Goal: Task Accomplishment & Management: Use online tool/utility

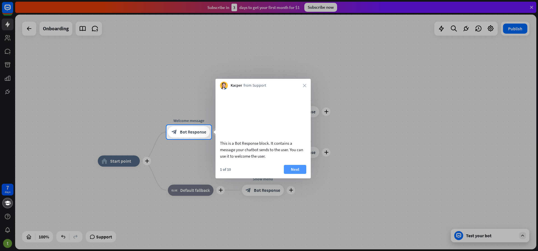
click at [296, 174] on button "Next" at bounding box center [295, 169] width 22 height 9
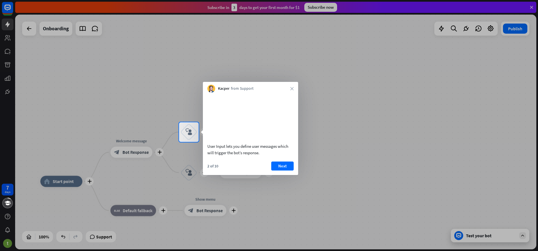
click at [283, 170] on button "Next" at bounding box center [282, 165] width 22 height 9
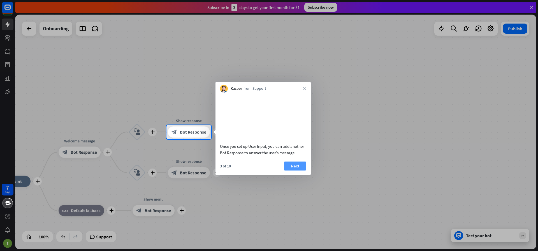
click at [297, 170] on button "Next" at bounding box center [295, 165] width 22 height 9
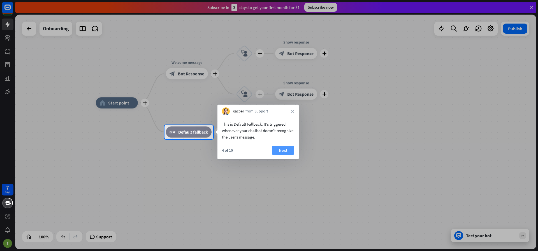
click at [288, 152] on button "Next" at bounding box center [283, 150] width 22 height 9
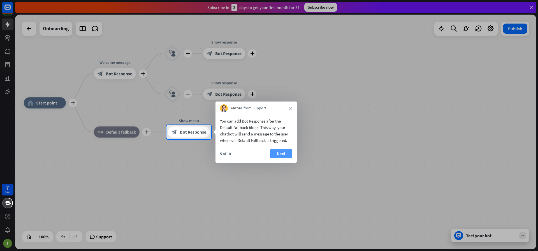
click at [287, 154] on button "Next" at bounding box center [281, 153] width 22 height 9
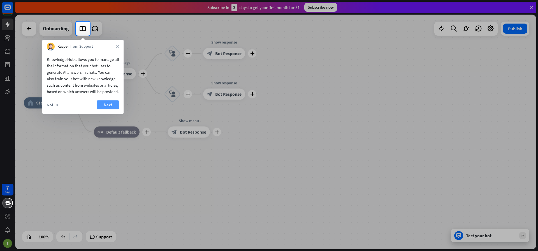
click at [106, 109] on button "Next" at bounding box center [108, 104] width 22 height 9
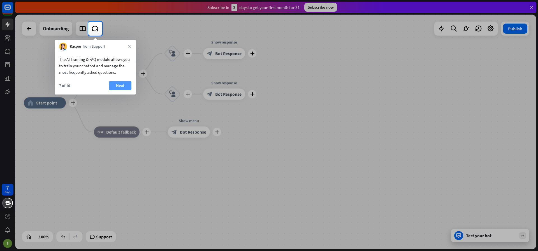
click at [116, 84] on button "Next" at bounding box center [120, 85] width 22 height 9
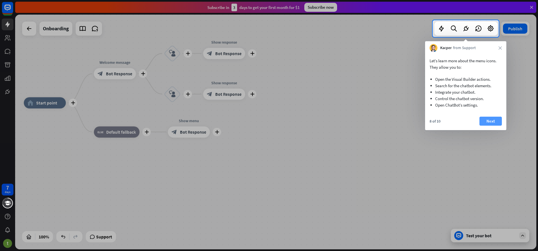
click at [491, 118] on button "Next" at bounding box center [491, 121] width 22 height 9
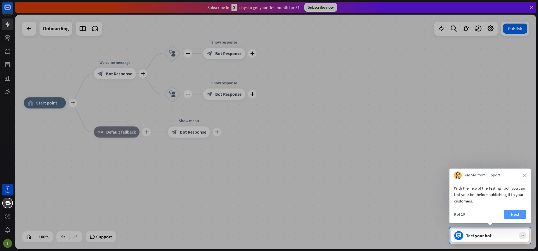
click at [511, 216] on button "Next" at bounding box center [515, 214] width 22 height 9
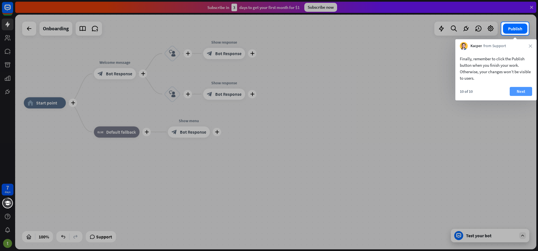
click at [514, 93] on button "Next" at bounding box center [521, 91] width 22 height 9
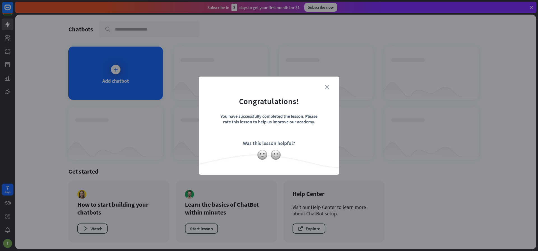
click at [328, 87] on icon "close" at bounding box center [327, 87] width 4 height 4
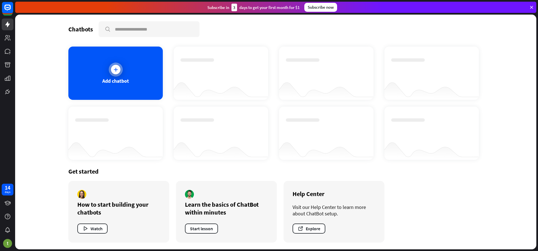
click at [110, 67] on div "Add chatbot" at bounding box center [115, 73] width 94 height 53
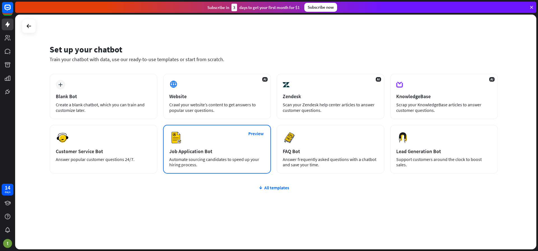
click at [200, 164] on div "Automate sourcing candidates to speed up your hiring process." at bounding box center [217, 162] width 96 height 11
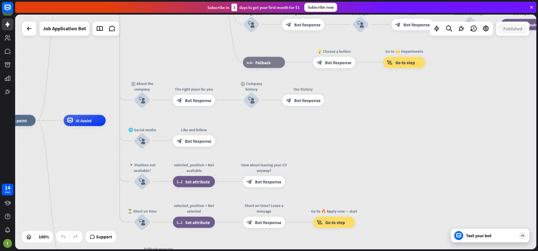
drag, startPoint x: 210, startPoint y: 159, endPoint x: 83, endPoint y: 148, distance: 127.4
click at [83, 148] on div "home_2 Start point Welcome message block_bot_response Bot Response ✨ Main menu …" at bounding box center [254, 238] width 521 height 235
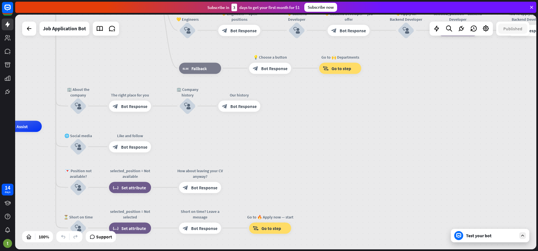
drag, startPoint x: 320, startPoint y: 140, endPoint x: 256, endPoint y: 144, distance: 64.9
click at [257, 145] on div "home_2 Start point Welcome message block_bot_response Bot Response ✨ Main menu …" at bounding box center [190, 243] width 521 height 235
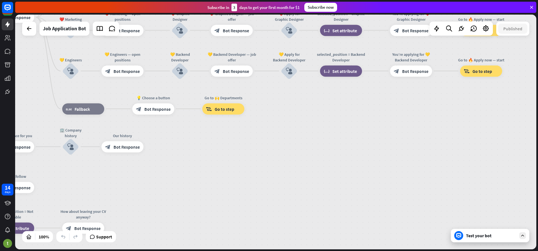
drag, startPoint x: 297, startPoint y: 131, endPoint x: 190, endPoint y: 179, distance: 118.1
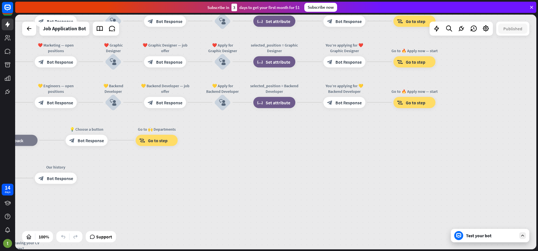
drag, startPoint x: 271, startPoint y: 154, endPoint x: 226, endPoint y: 161, distance: 45.3
click at [227, 165] on div "home_2 Start point Welcome message block_bot_response Bot Response ✨ Main menu …" at bounding box center [275, 132] width 521 height 235
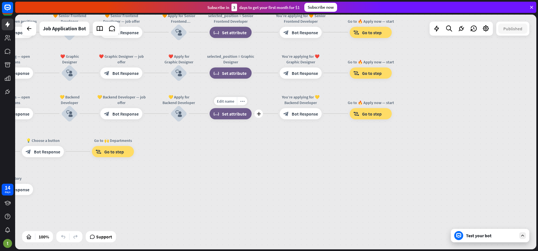
click at [237, 115] on span "Set attribute" at bounding box center [234, 114] width 25 height 6
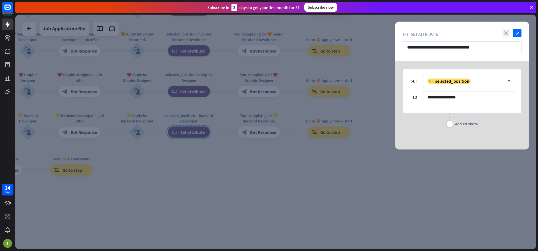
click at [505, 34] on icon "close" at bounding box center [506, 33] width 8 height 8
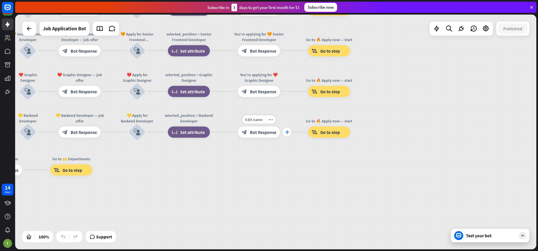
click at [287, 133] on icon "plus" at bounding box center [287, 132] width 4 height 4
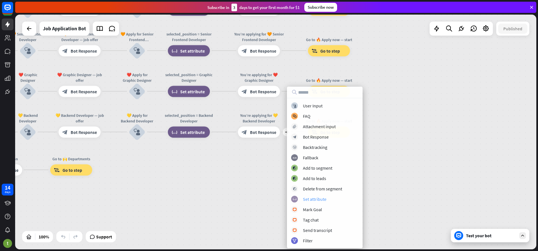
click at [302, 200] on div "block_set_attribute Set attribute" at bounding box center [324, 199] width 67 height 7
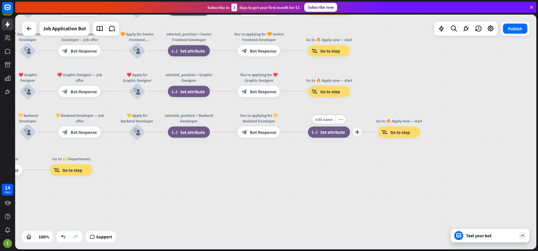
click at [328, 133] on span "Set attribute" at bounding box center [332, 132] width 25 height 6
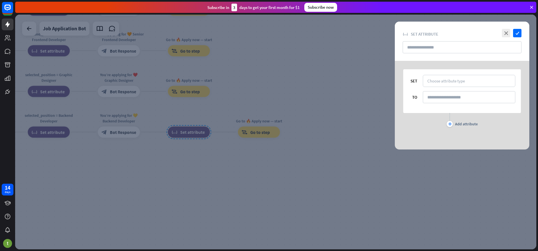
click at [178, 164] on div at bounding box center [275, 132] width 521 height 235
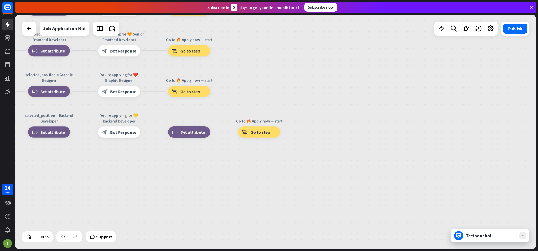
click at [167, 188] on div "home_2 Start point Welcome message block_bot_response Bot Response ✨ Main menu …" at bounding box center [275, 132] width 521 height 235
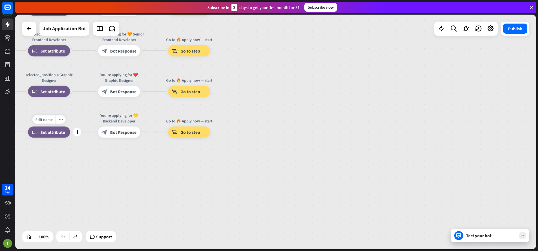
click at [45, 134] on span "Set attribute" at bounding box center [52, 132] width 25 height 6
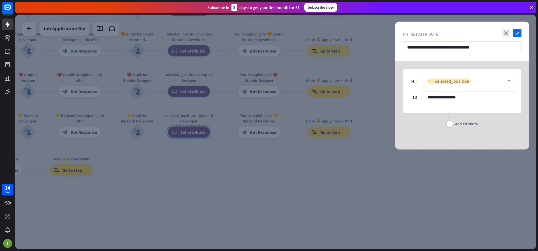
click at [470, 80] on div "variable selected_position" at bounding box center [466, 81] width 77 height 6
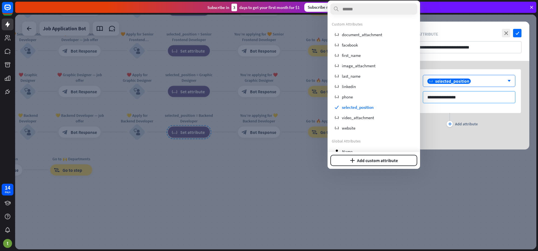
click at [462, 96] on input "**********" at bounding box center [469, 97] width 93 height 12
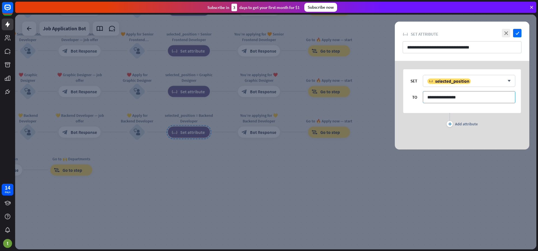
drag, startPoint x: 463, startPoint y: 96, endPoint x: 390, endPoint y: 98, distance: 73.5
click at [390, 98] on div "**********" at bounding box center [462, 105] width 149 height 89
click at [507, 34] on icon "close" at bounding box center [506, 33] width 8 height 8
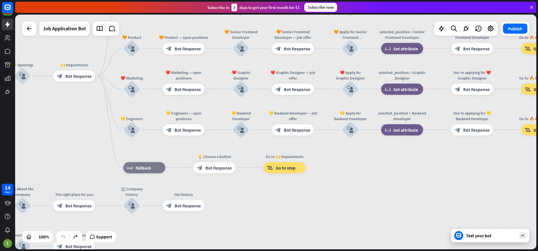
drag, startPoint x: 98, startPoint y: 198, endPoint x: 304, endPoint y: 196, distance: 206.6
click at [304, 196] on div "home_2 Start point Welcome message block_bot_response Bot Response ✨ Main menu …" at bounding box center [275, 132] width 521 height 235
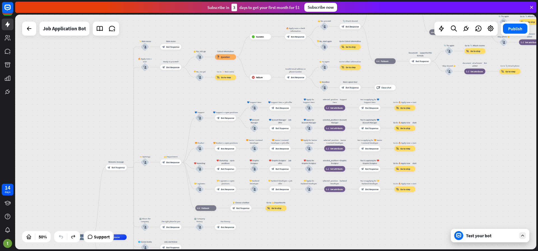
drag, startPoint x: 292, startPoint y: 89, endPoint x: 287, endPoint y: 88, distance: 5.2
click at [287, 88] on div "home_2 Start point Welcome message block_bot_response Bot Response ✨ Main menu …" at bounding box center [275, 132] width 521 height 235
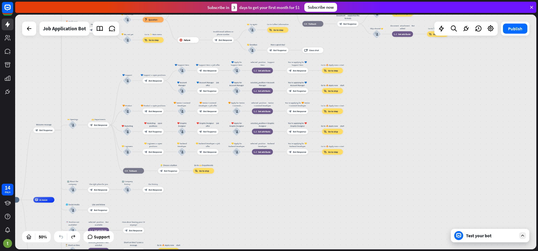
drag, startPoint x: 323, startPoint y: 245, endPoint x: 250, endPoint y: 208, distance: 81.7
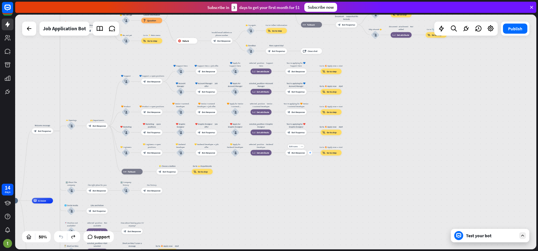
click at [310, 153] on icon "plus" at bounding box center [310, 153] width 2 height 2
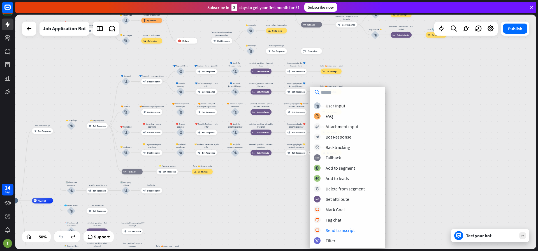
click at [250, 174] on div "home_2 Start point Welcome message block_bot_response Bot Response ✨ Main menu …" at bounding box center [275, 132] width 521 height 235
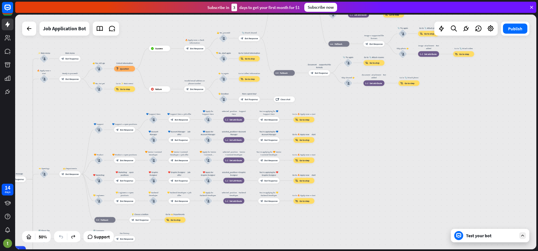
drag, startPoint x: 396, startPoint y: 128, endPoint x: 368, endPoint y: 178, distance: 57.0
click at [368, 178] on div "home_2 Start point Welcome message block_bot_response Bot Response ✨ Main menu …" at bounding box center [275, 132] width 521 height 235
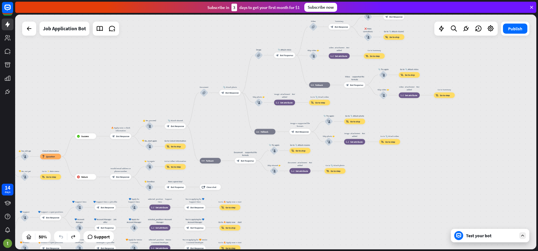
drag, startPoint x: 395, startPoint y: 117, endPoint x: 323, endPoint y: 201, distance: 110.9
click at [323, 201] on div "home_2 Start point Welcome message block_bot_response Bot Response ✨ Main menu …" at bounding box center [275, 132] width 521 height 235
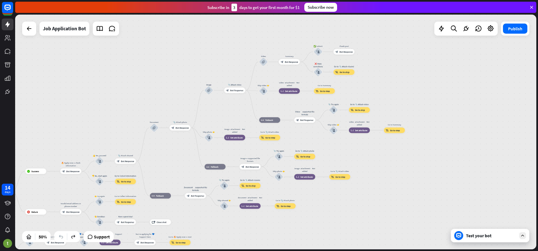
drag, startPoint x: 392, startPoint y: 110, endPoint x: 342, endPoint y: 145, distance: 61.0
click at [342, 145] on div "home_2 Start point Welcome message block_bot_response Bot Response ✨ Main menu …" at bounding box center [275, 132] width 521 height 235
click at [322, 54] on div "Edit name more_horiz plus ✅ Submit block_user_input" at bounding box center [318, 51] width 8 height 8
click at [327, 52] on div "plus" at bounding box center [326, 52] width 4 height 4
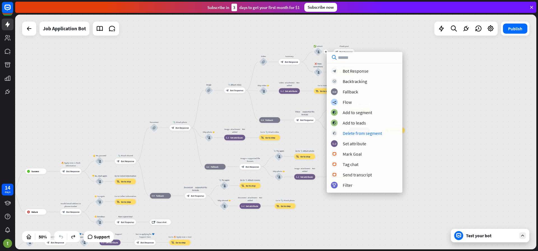
click at [423, 161] on div "home_2 Start point Welcome message block_bot_response Bot Response ✨ Main menu …" at bounding box center [275, 132] width 521 height 235
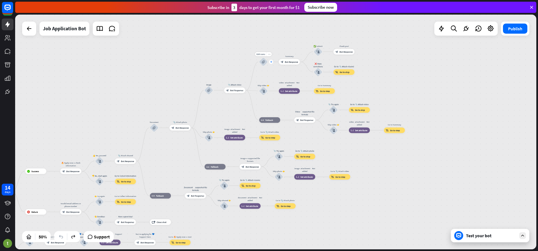
click at [272, 63] on icon "plus" at bounding box center [271, 62] width 2 height 2
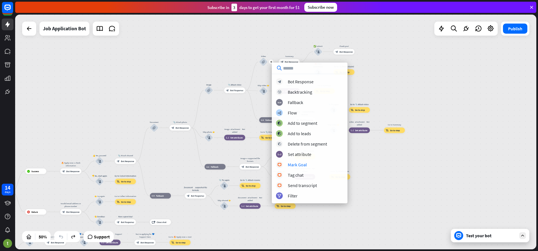
click at [361, 186] on div "home_2 Start point Welcome message block_bot_response Bot Response ✨ Main menu …" at bounding box center [275, 132] width 521 height 235
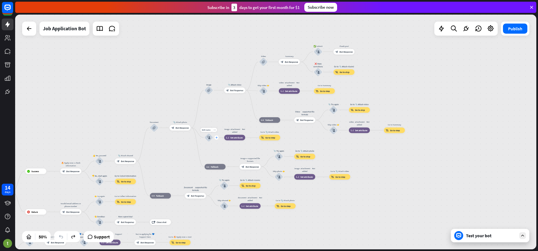
click at [216, 138] on icon "plus" at bounding box center [217, 138] width 2 height 2
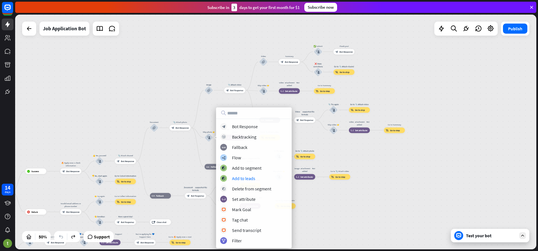
click at [341, 147] on div "home_2 Start point Welcome message block_bot_response Bot Response ✨ Main menu …" at bounding box center [275, 132] width 521 height 235
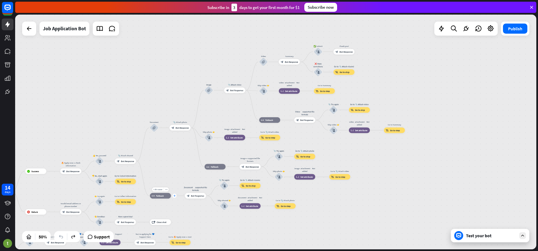
click at [175, 196] on icon "plus" at bounding box center [175, 196] width 2 height 2
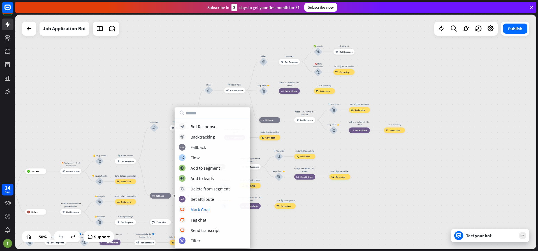
click at [286, 230] on div "home_2 Start point Welcome message block_bot_response Bot Response ✨ Main menu …" at bounding box center [275, 132] width 521 height 235
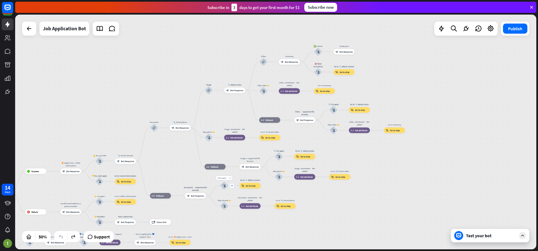
click at [233, 185] on div "plus" at bounding box center [232, 185] width 4 height 4
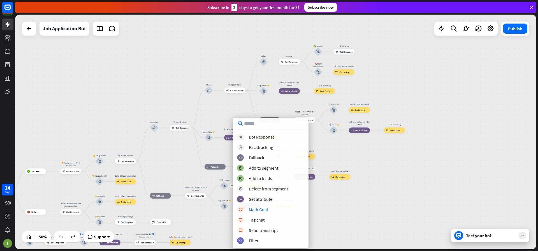
click at [361, 217] on div "home_2 Start point Welcome message block_bot_response Bot Response ✨ Main menu …" at bounding box center [275, 132] width 521 height 235
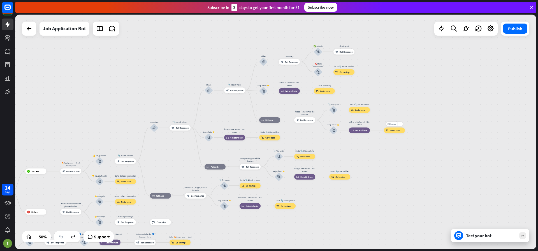
click at [391, 133] on div "block_goto Go to step" at bounding box center [394, 130] width 21 height 6
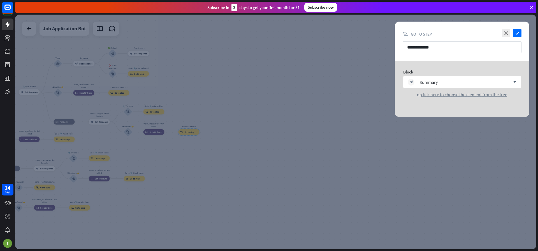
drag, startPoint x: 391, startPoint y: 131, endPoint x: 334, endPoint y: 78, distance: 78.4
click at [505, 33] on icon "close" at bounding box center [506, 33] width 8 height 8
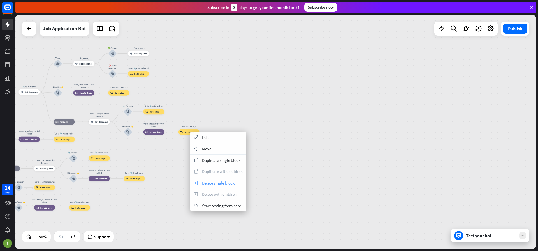
click at [215, 183] on span "Delete single block" at bounding box center [218, 182] width 33 height 5
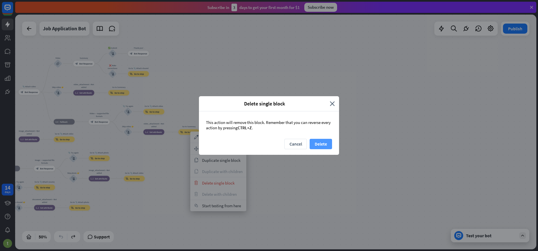
click at [316, 144] on button "Delete" at bounding box center [321, 144] width 22 height 10
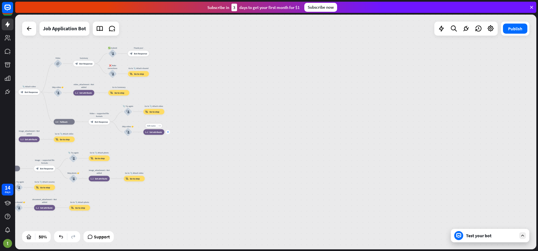
click at [168, 133] on div "plus" at bounding box center [168, 132] width 4 height 4
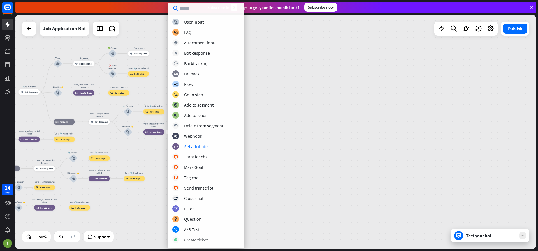
scroll to position [67, 0]
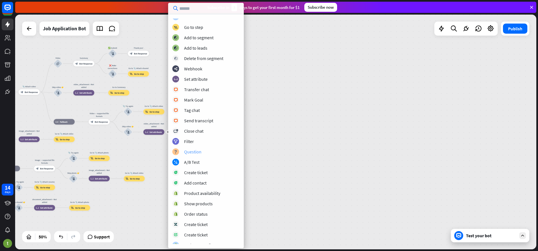
click at [193, 152] on div "Question" at bounding box center [192, 152] width 17 height 6
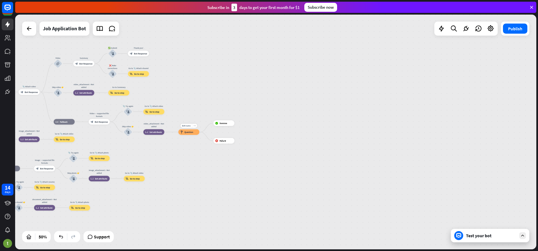
click at [184, 133] on div "block_question Question" at bounding box center [189, 132] width 21 height 6
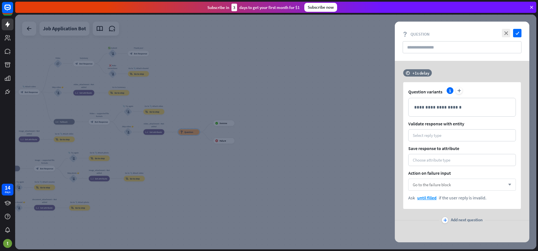
scroll to position [0, 0]
click at [507, 33] on icon "close" at bounding box center [506, 33] width 8 height 8
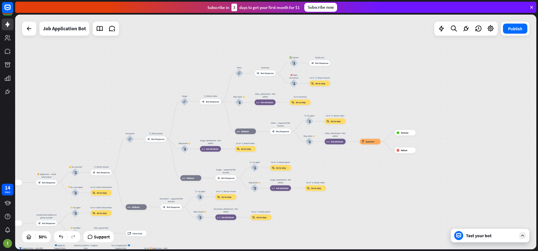
drag, startPoint x: 149, startPoint y: 159, endPoint x: 330, endPoint y: 168, distance: 181.6
click at [330, 168] on div "home_2 Start point Welcome message block_bot_response Bot Response ✨ Main menu …" at bounding box center [275, 132] width 521 height 235
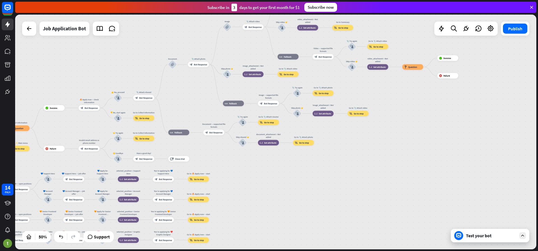
drag, startPoint x: 67, startPoint y: 131, endPoint x: 109, endPoint y: 56, distance: 86.6
click at [109, 56] on div "home_2 Start point Welcome message block_bot_response Bot Response ✨ Main menu …" at bounding box center [275, 132] width 521 height 235
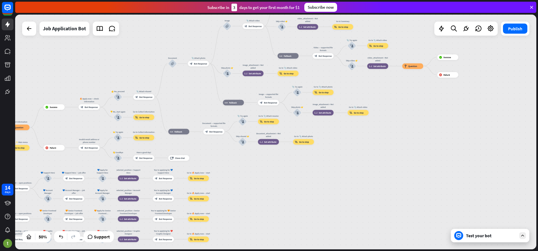
click at [385, 82] on div "home_2 Start point Welcome message block_bot_response Bot Response ✨ Main menu …" at bounding box center [275, 132] width 521 height 235
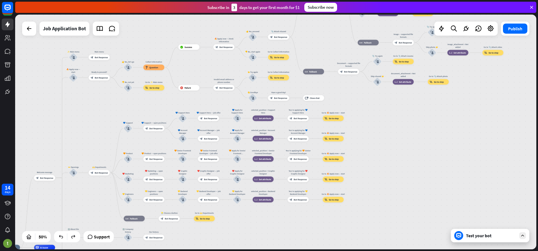
drag, startPoint x: 230, startPoint y: 189, endPoint x: 258, endPoint y: 195, distance: 28.6
click at [363, 129] on div "home_2 Start point Welcome message block_bot_response Bot Response ✨ Main menu …" at bounding box center [275, 132] width 521 height 235
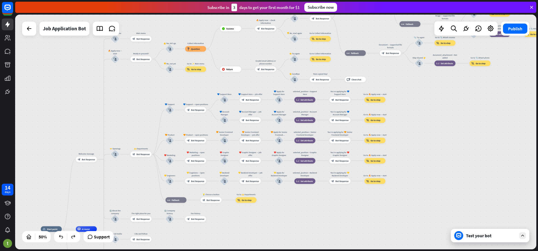
drag, startPoint x: 234, startPoint y: 234, endPoint x: 276, endPoint y: 215, distance: 46.1
click at [276, 215] on div "home_2 Start point Welcome message block_bot_response Bot Response ✨ Main menu …" at bounding box center [275, 132] width 521 height 235
click at [27, 30] on icon at bounding box center [29, 28] width 7 height 7
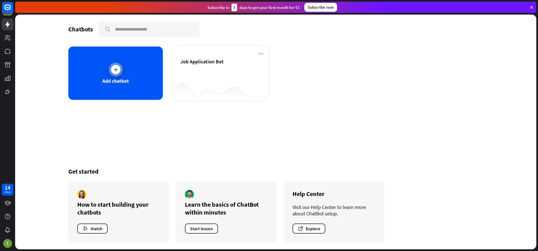
click at [120, 70] on div at bounding box center [116, 70] width 10 height 10
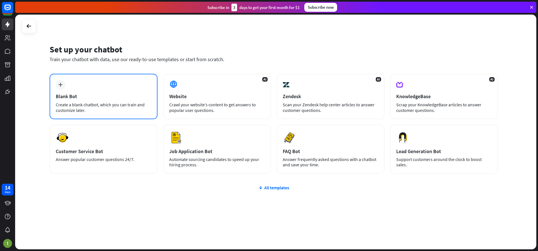
click at [63, 98] on div "Blank Bot" at bounding box center [104, 96] width 96 height 6
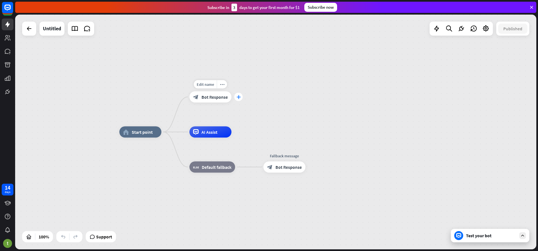
click at [241, 98] on div "plus" at bounding box center [238, 97] width 8 height 8
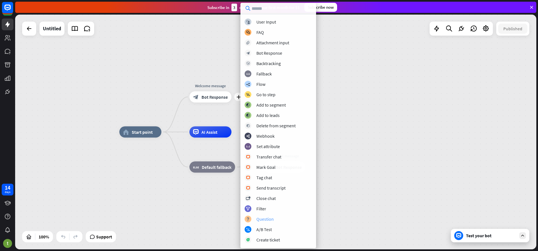
click at [258, 222] on div "block_question Question" at bounding box center [278, 219] width 67 height 7
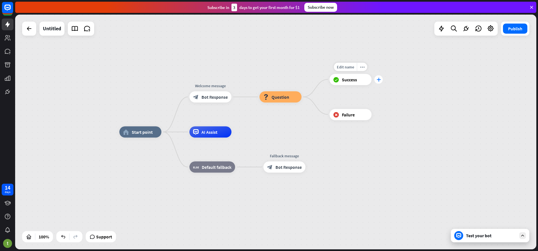
click at [379, 80] on icon "plus" at bounding box center [379, 79] width 4 height 4
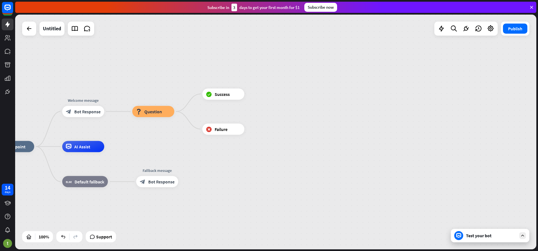
drag, startPoint x: 352, startPoint y: 176, endPoint x: 225, endPoint y: 190, distance: 127.8
click at [251, 97] on div "plus" at bounding box center [252, 94] width 8 height 8
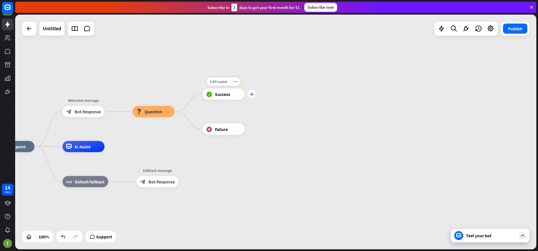
click at [253, 95] on icon "plus" at bounding box center [252, 94] width 4 height 4
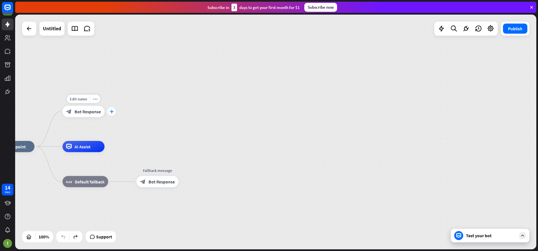
click at [112, 111] on icon "plus" at bounding box center [112, 112] width 4 height 4
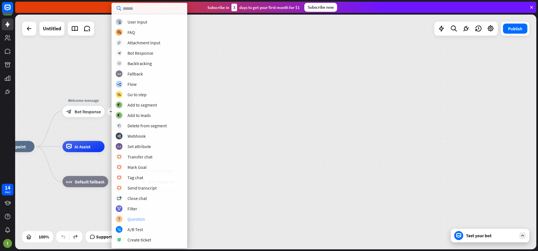
click at [142, 218] on div "Question" at bounding box center [136, 219] width 17 height 6
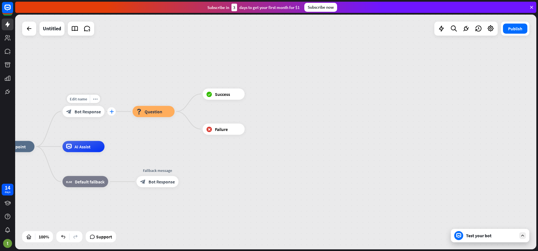
click at [110, 111] on icon "plus" at bounding box center [112, 112] width 4 height 4
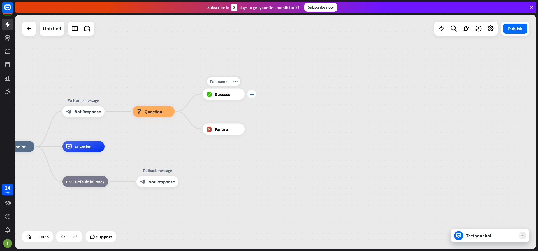
click at [253, 97] on div "plus" at bounding box center [252, 94] width 8 height 8
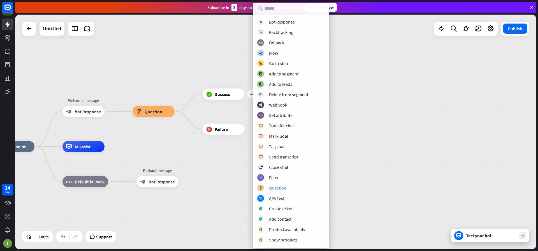
click at [282, 186] on div "Question" at bounding box center [277, 188] width 17 height 6
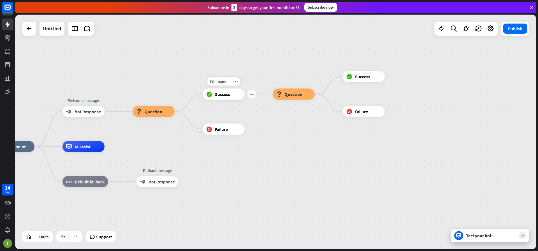
click at [251, 95] on icon "plus" at bounding box center [252, 94] width 4 height 4
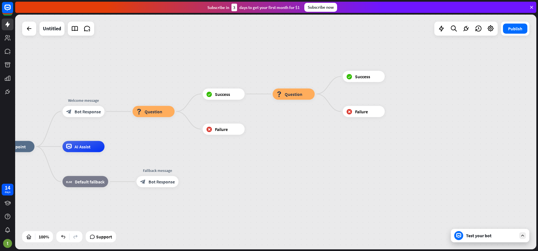
click at [265, 111] on div "home_2 Start point Welcome message block_bot_response Bot Response block_questi…" at bounding box center [275, 132] width 521 height 235
drag, startPoint x: 237, startPoint y: 103, endPoint x: 230, endPoint y: 91, distance: 14.4
click at [237, 100] on div "block_success Success" at bounding box center [224, 93] width 42 height 11
click at [253, 94] on icon "plus" at bounding box center [252, 94] width 4 height 4
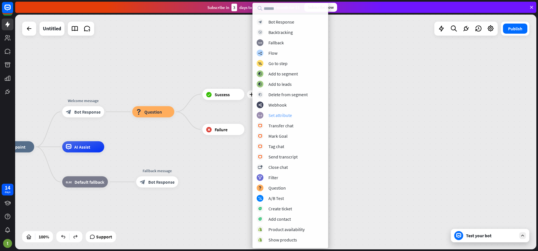
click at [267, 116] on div "block_set_attribute Set attribute" at bounding box center [290, 115] width 67 height 7
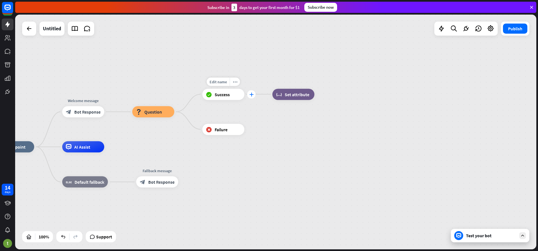
click at [250, 94] on icon "plus" at bounding box center [252, 94] width 4 height 4
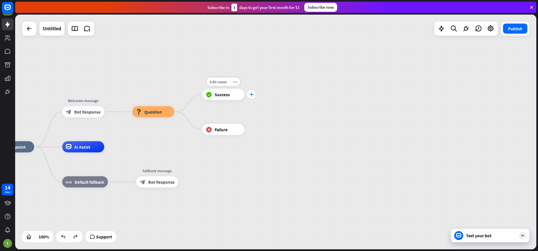
click at [253, 93] on icon "plus" at bounding box center [252, 94] width 4 height 4
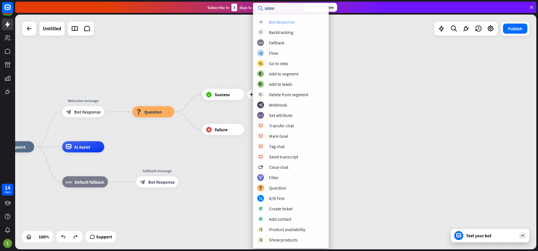
click at [273, 22] on div "Bot Response" at bounding box center [282, 22] width 26 height 6
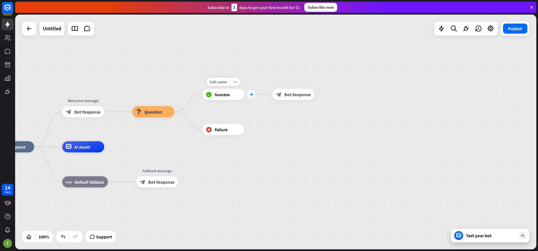
click at [249, 95] on div "plus" at bounding box center [251, 94] width 8 height 8
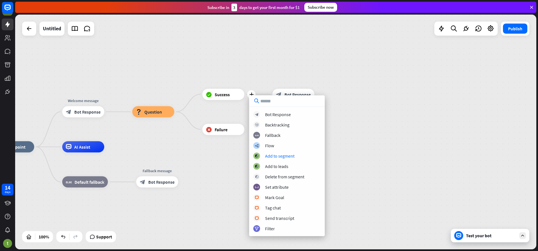
click at [346, 116] on div "home_2 Start point Welcome message block_bot_response Bot Response block_questi…" at bounding box center [275, 132] width 521 height 235
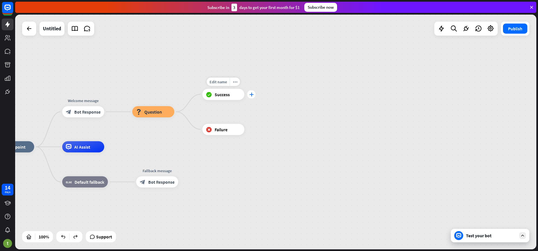
click at [252, 96] on icon "plus" at bounding box center [252, 94] width 4 height 4
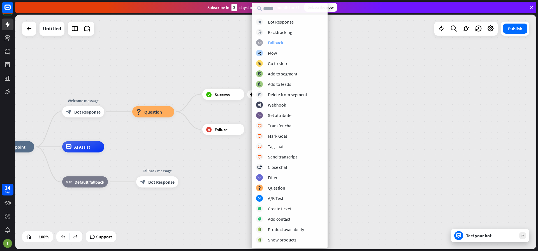
click at [275, 42] on div "Fallback" at bounding box center [275, 43] width 15 height 6
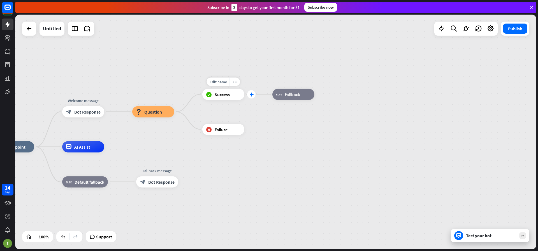
click at [249, 93] on div "plus" at bounding box center [251, 94] width 8 height 8
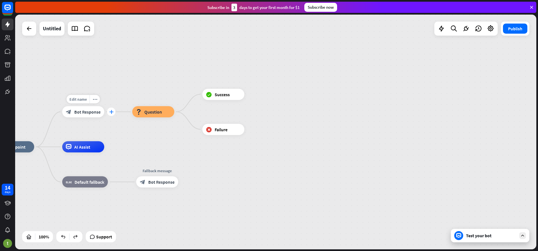
click at [110, 110] on icon "plus" at bounding box center [111, 112] width 4 height 4
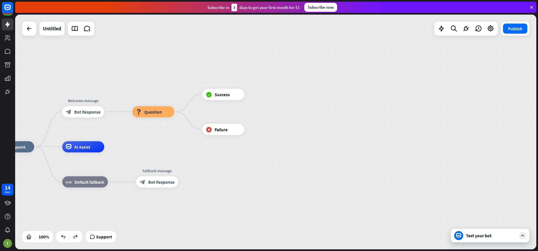
click at [180, 133] on div "home_2 Start point Welcome message block_bot_response Bot Response Edit name mo…" at bounding box center [275, 132] width 521 height 235
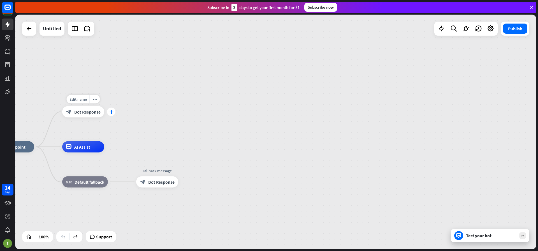
click at [113, 110] on div "plus" at bounding box center [111, 112] width 8 height 8
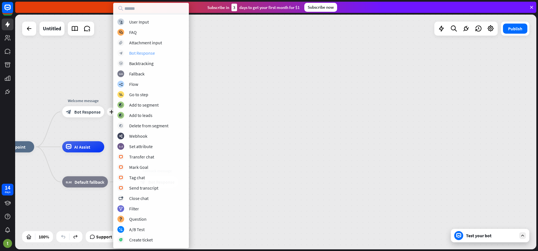
click at [150, 54] on div "Bot Response" at bounding box center [142, 53] width 26 height 6
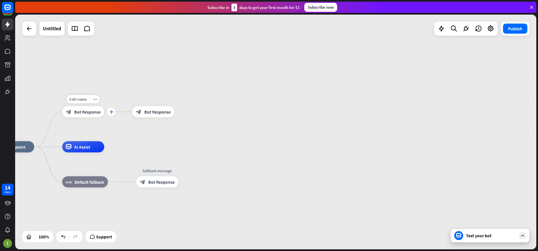
click at [110, 112] on icon "plus" at bounding box center [111, 112] width 4 height 4
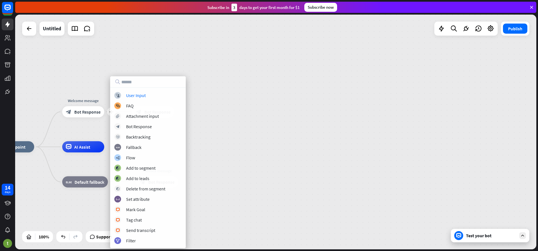
click at [261, 117] on div "home_2 Start point plus Welcome message block_bot_response Bot Response block_b…" at bounding box center [275, 132] width 521 height 235
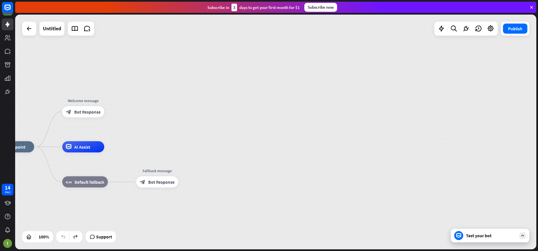
click at [99, 113] on span "Bot Response" at bounding box center [87, 112] width 26 height 6
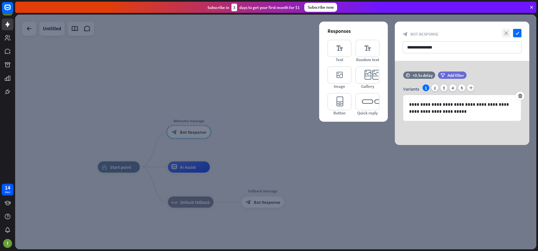
click at [510, 32] on icon "close" at bounding box center [506, 33] width 8 height 8
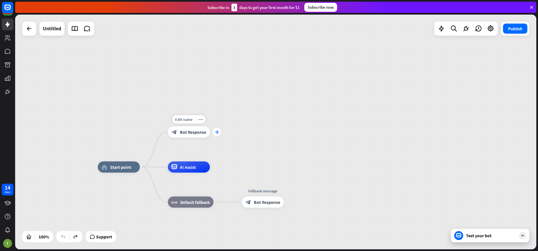
click at [219, 133] on icon "plus" at bounding box center [217, 132] width 4 height 4
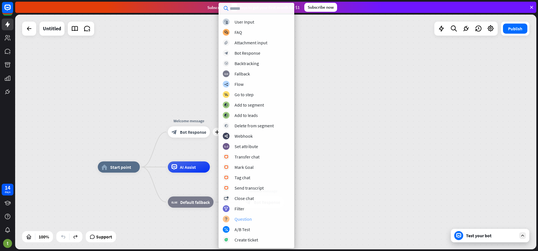
click at [245, 221] on div "Question" at bounding box center [243, 219] width 17 height 6
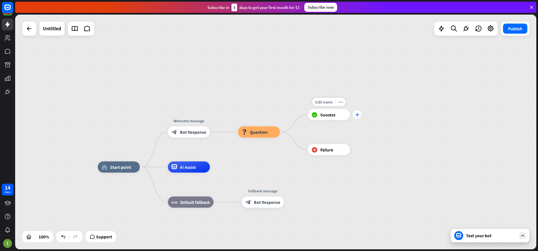
click at [357, 116] on icon "plus" at bounding box center [357, 114] width 4 height 4
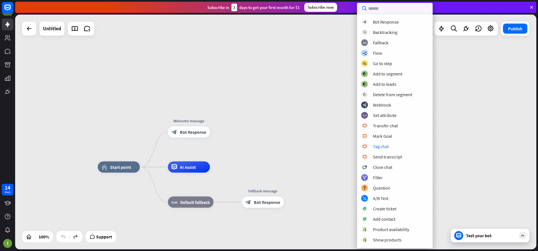
click at [210, 138] on div "Welcome message block_bot_response Bot Response" at bounding box center [189, 131] width 42 height 11
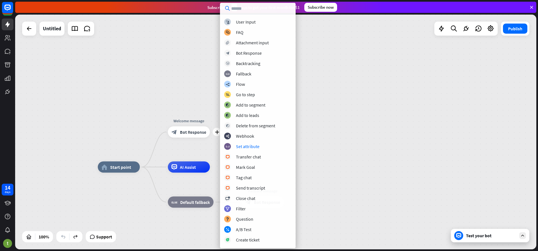
drag, startPoint x: 347, startPoint y: 97, endPoint x: 341, endPoint y: 97, distance: 5.9
click at [347, 97] on div "home_2 Start point plus Welcome message block_bot_response Bot Response AI Assi…" at bounding box center [275, 132] width 521 height 235
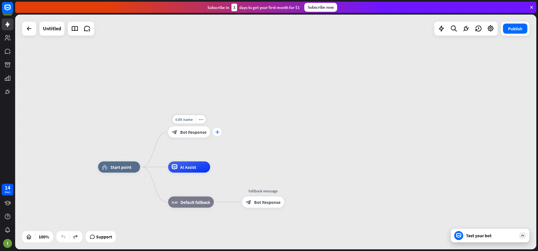
click at [219, 131] on icon "plus" at bounding box center [217, 132] width 4 height 4
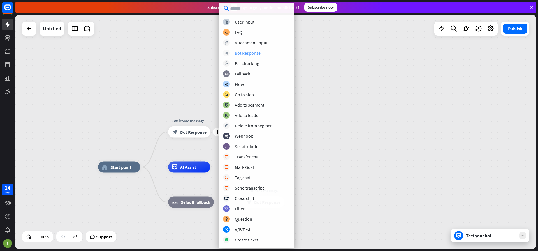
click at [245, 54] on div "Bot Response" at bounding box center [248, 53] width 26 height 6
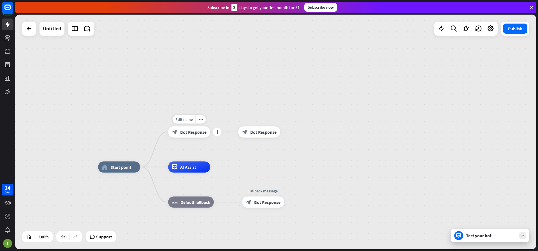
click at [216, 134] on div "plus" at bounding box center [217, 132] width 8 height 8
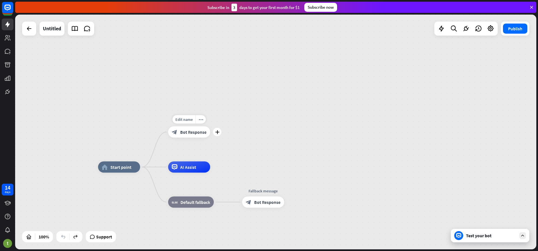
click at [210, 135] on div "Edit name more_horiz plus block_bot_response Bot Response" at bounding box center [189, 131] width 42 height 11
click at [217, 133] on icon "plus" at bounding box center [217, 132] width 4 height 4
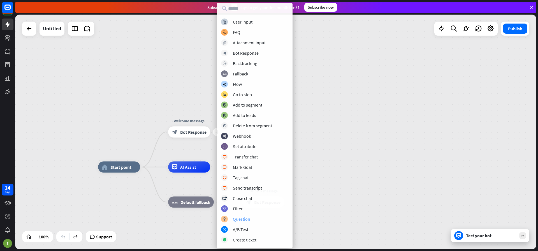
click at [249, 218] on div "Question" at bounding box center [241, 219] width 17 height 6
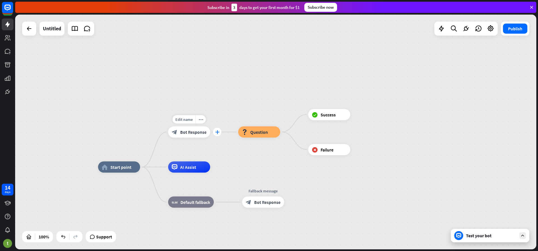
click at [216, 132] on icon "plus" at bounding box center [217, 132] width 4 height 4
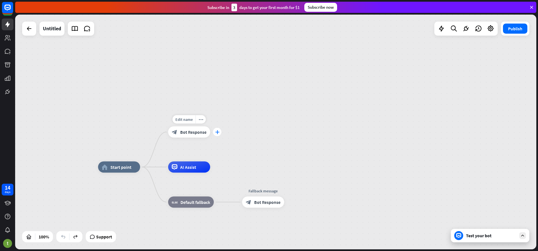
click at [218, 131] on icon "plus" at bounding box center [217, 132] width 4 height 4
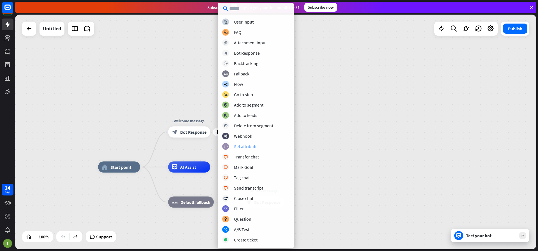
click at [269, 146] on div "block_set_attribute Set attribute" at bounding box center [255, 146] width 67 height 7
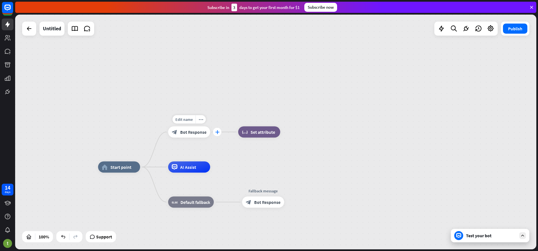
click at [218, 133] on icon "plus" at bounding box center [217, 132] width 4 height 4
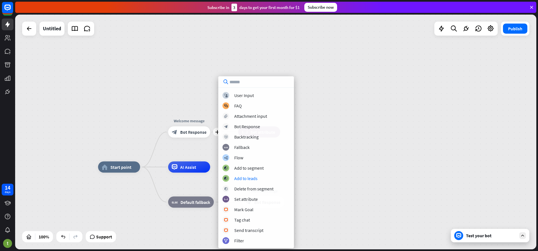
click at [345, 166] on div "home_2 Start point plus Welcome message block_bot_response Bot Response block_s…" at bounding box center [275, 132] width 521 height 235
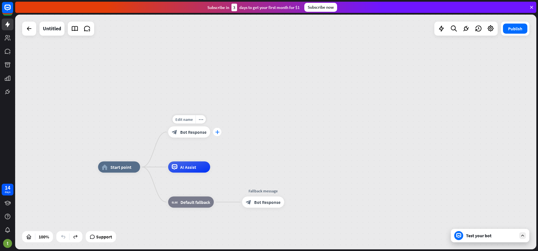
click at [218, 132] on icon "plus" at bounding box center [217, 132] width 4 height 4
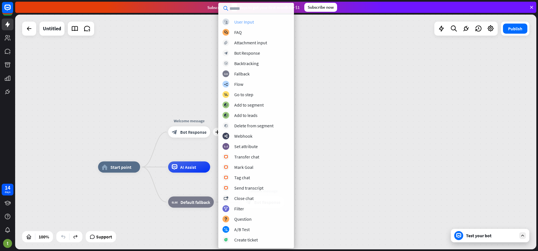
click at [249, 21] on div "User Input" at bounding box center [244, 22] width 20 height 6
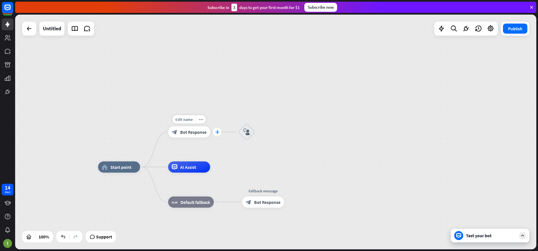
click at [217, 132] on icon "plus" at bounding box center [217, 132] width 4 height 4
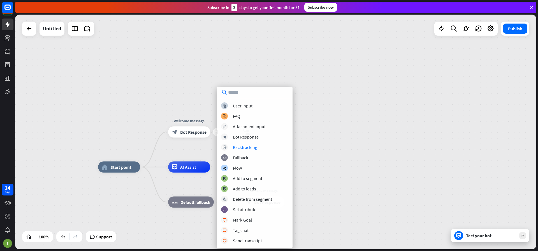
click at [311, 143] on div "home_2 Start point plus Welcome message block_bot_response Bot Response block_u…" at bounding box center [275, 132] width 521 height 235
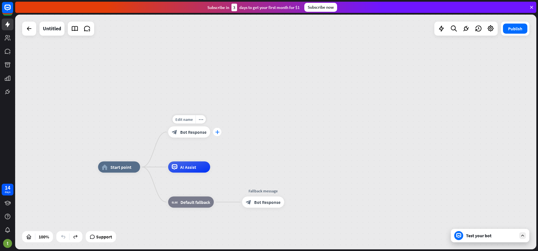
click at [216, 133] on icon "plus" at bounding box center [217, 132] width 4 height 4
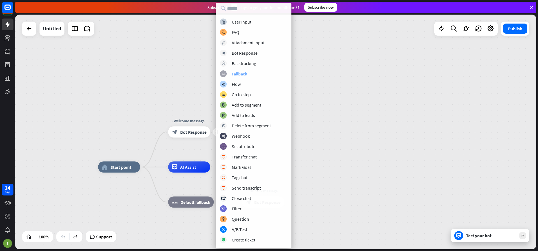
click at [242, 73] on div "Fallback" at bounding box center [239, 74] width 15 height 6
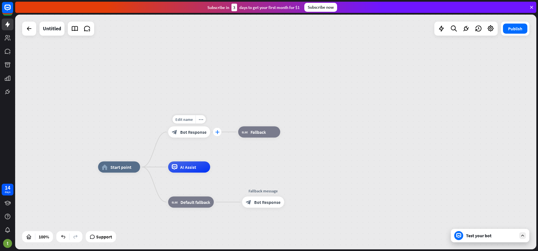
click at [216, 133] on icon "plus" at bounding box center [217, 132] width 4 height 4
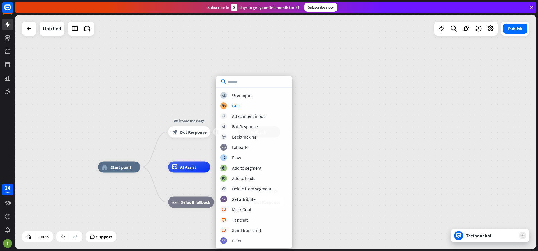
click at [340, 129] on div "home_2 Start point plus Welcome message block_bot_response Bot Response block_f…" at bounding box center [275, 132] width 521 height 235
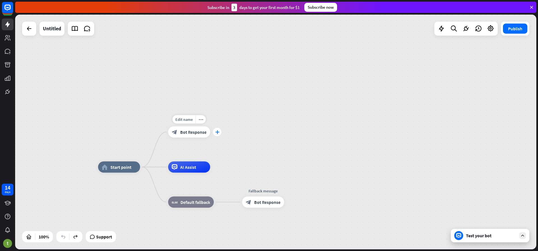
click at [219, 132] on icon "plus" at bounding box center [217, 132] width 4 height 4
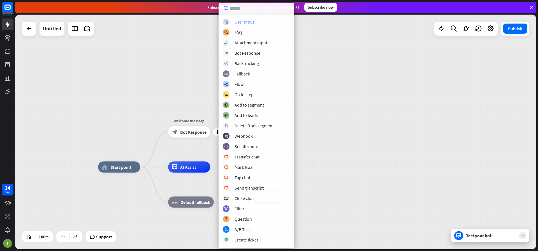
click at [246, 21] on div "User Input" at bounding box center [245, 22] width 20 height 6
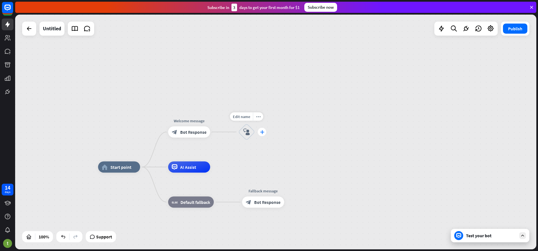
click at [263, 134] on div "plus" at bounding box center [262, 132] width 8 height 8
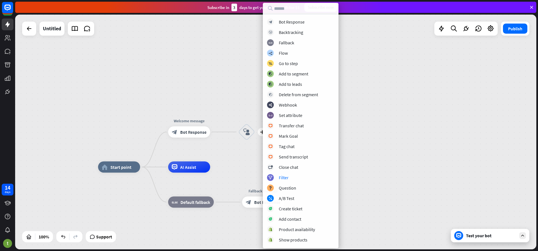
click at [393, 130] on div "home_2 Start point Welcome message block_bot_response Bot Response plus block_u…" at bounding box center [275, 132] width 521 height 235
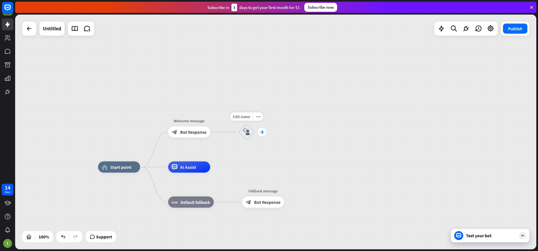
click at [264, 133] on icon "plus" at bounding box center [262, 132] width 4 height 4
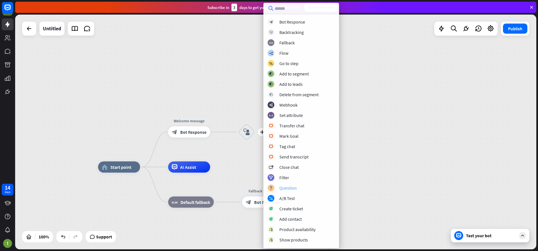
click at [285, 187] on div "Question" at bounding box center [288, 188] width 17 height 6
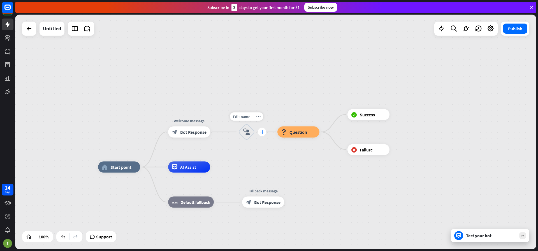
click at [259, 133] on div "plus" at bounding box center [262, 132] width 8 height 8
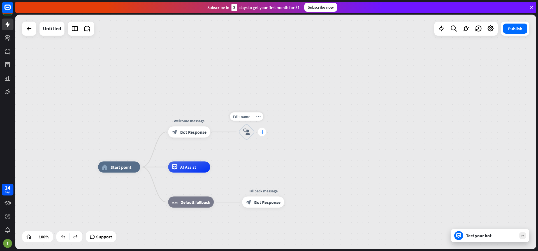
click at [264, 133] on icon "plus" at bounding box center [262, 132] width 4 height 4
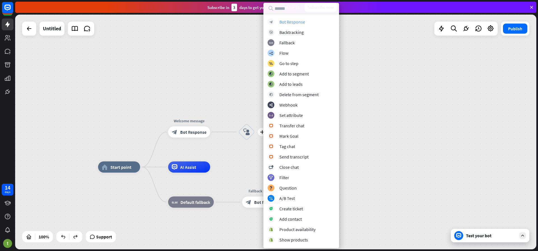
click at [295, 23] on div "Bot Response" at bounding box center [293, 22] width 26 height 6
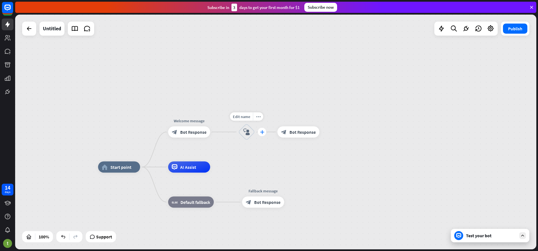
click at [263, 132] on icon "plus" at bounding box center [262, 132] width 4 height 4
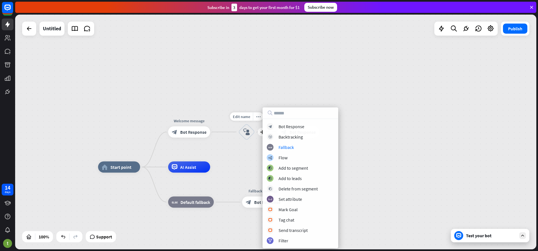
click at [244, 140] on div "Edit name more_horiz plus block_user_input" at bounding box center [246, 132] width 17 height 17
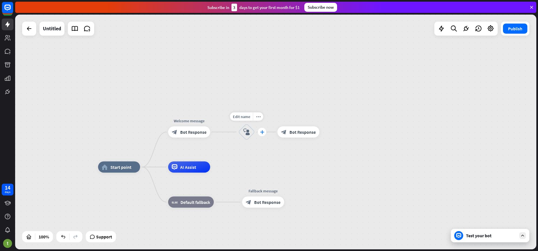
click at [262, 133] on icon "plus" at bounding box center [262, 132] width 4 height 4
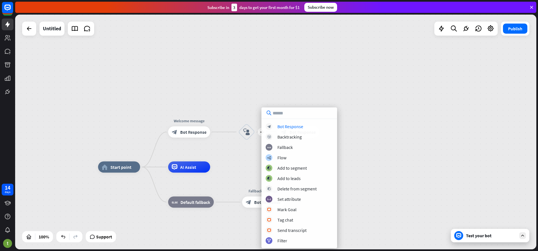
click at [245, 155] on div "home_2 Start point Welcome message block_bot_response Bot Response plus block_u…" at bounding box center [275, 132] width 521 height 235
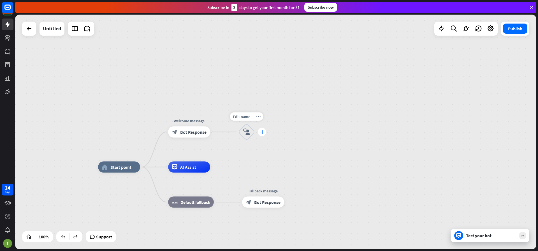
click at [263, 134] on div "plus" at bounding box center [262, 132] width 8 height 8
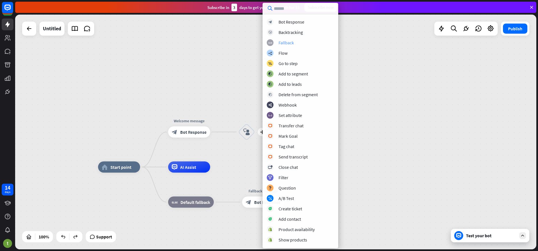
click at [285, 43] on div "Fallback" at bounding box center [286, 43] width 15 height 6
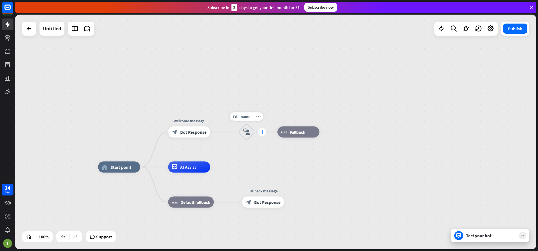
click at [261, 133] on icon "plus" at bounding box center [262, 132] width 4 height 4
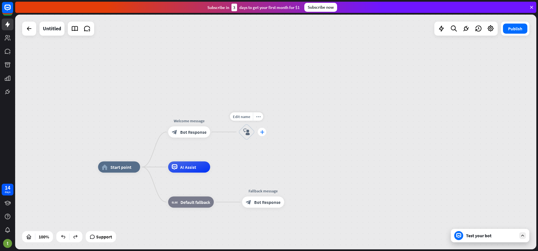
click at [262, 135] on div "plus" at bounding box center [262, 132] width 8 height 8
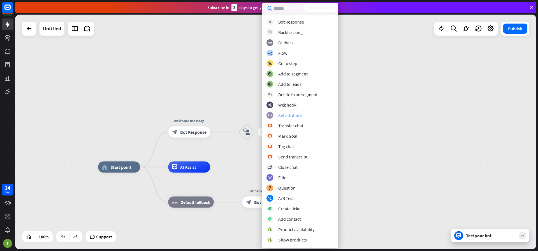
click at [285, 116] on div "Set attribute" at bounding box center [290, 115] width 24 height 6
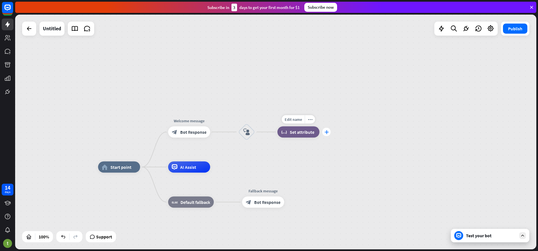
click at [326, 131] on icon "plus" at bounding box center [327, 132] width 4 height 4
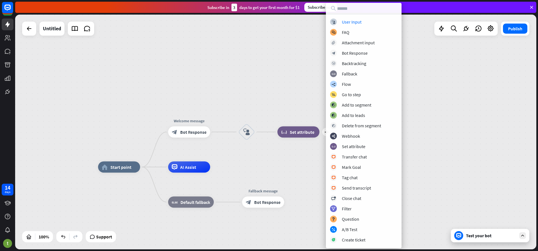
click at [288, 165] on div "home_2 Start point Welcome message block_bot_response Bot Response block_user_i…" at bounding box center [275, 132] width 521 height 235
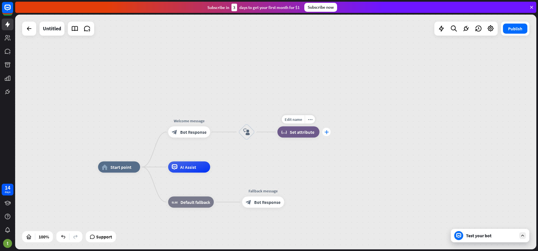
click at [328, 133] on icon "plus" at bounding box center [327, 132] width 4 height 4
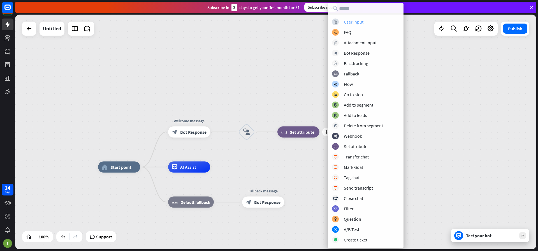
click at [356, 22] on div "User Input" at bounding box center [354, 22] width 20 height 6
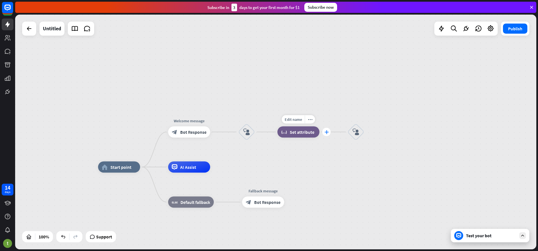
click at [325, 133] on icon "plus" at bounding box center [327, 132] width 4 height 4
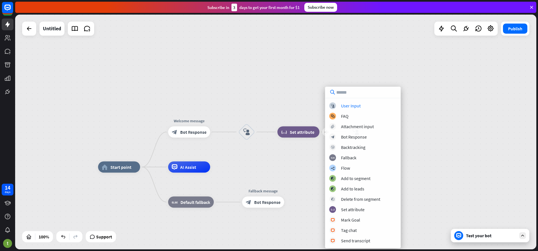
click at [283, 156] on div "home_2 Start point Welcome message block_bot_response Bot Response block_user_i…" at bounding box center [275, 132] width 521 height 235
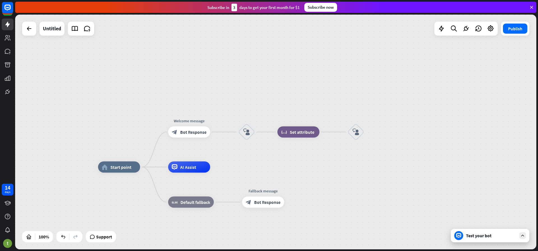
click at [376, 133] on div "home_2 Start point Welcome message block_bot_response Bot Response block_user_i…" at bounding box center [275, 132] width 521 height 235
click at [372, 132] on icon "plus" at bounding box center [372, 132] width 4 height 4
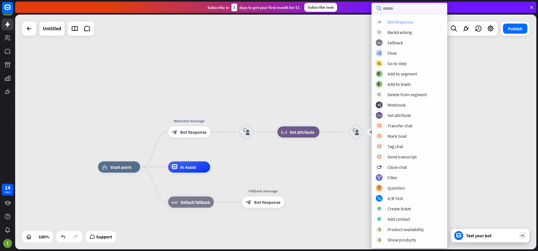
click at [390, 22] on div "Bot Response" at bounding box center [401, 22] width 26 height 6
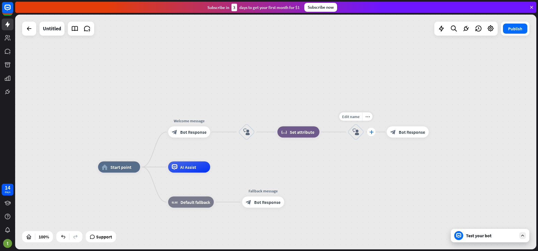
click at [372, 132] on icon "plus" at bounding box center [372, 132] width 4 height 4
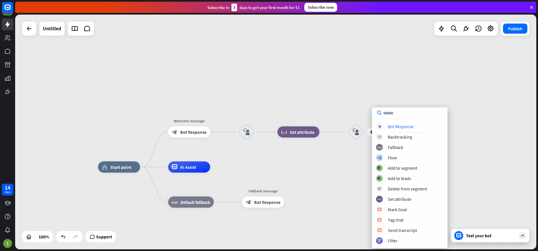
click at [351, 154] on div "home_2 Start point Welcome message block_bot_response Bot Response block_user_i…" at bounding box center [275, 132] width 521 height 235
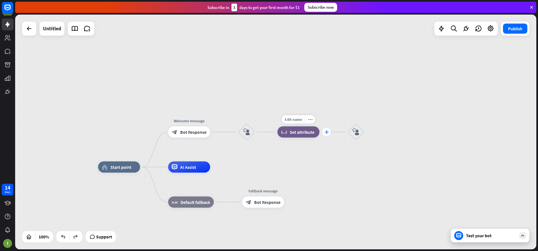
click at [326, 133] on icon "plus" at bounding box center [327, 132] width 4 height 4
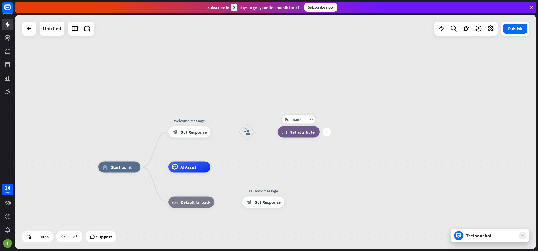
click at [327, 132] on icon "plus" at bounding box center [327, 132] width 4 height 4
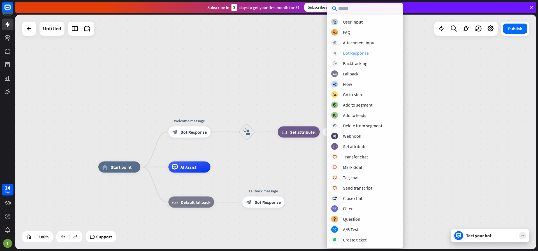
click at [355, 54] on div "Bot Response" at bounding box center [356, 53] width 26 height 6
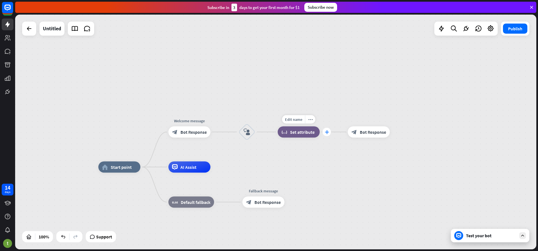
click at [329, 132] on div "plus" at bounding box center [327, 132] width 8 height 8
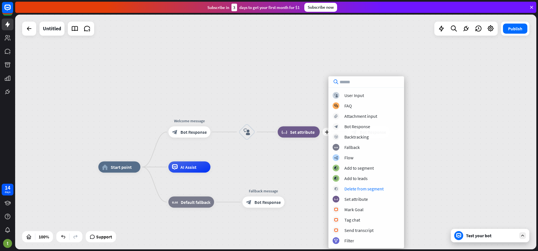
click at [310, 165] on div "home_2 Start point Welcome message block_bot_response Bot Response block_user_i…" at bounding box center [275, 132] width 521 height 235
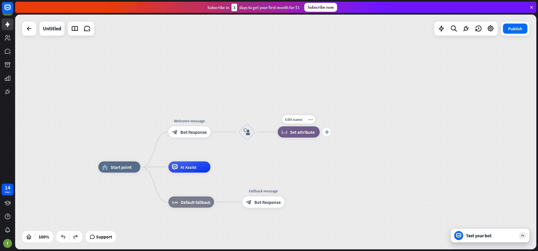
click at [327, 131] on icon "plus" at bounding box center [327, 132] width 4 height 4
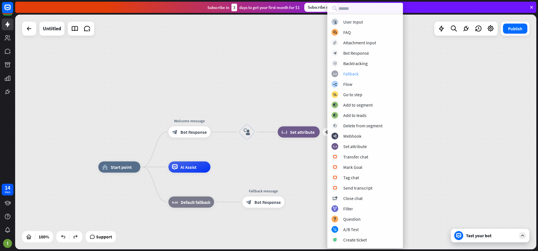
click at [358, 73] on div "Fallback" at bounding box center [350, 74] width 15 height 6
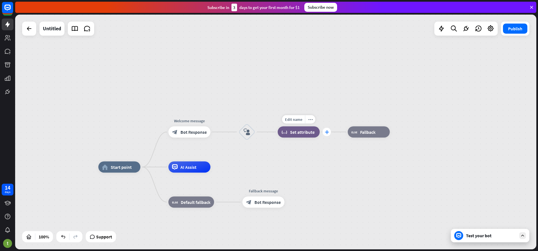
click at [325, 133] on icon "plus" at bounding box center [327, 132] width 4 height 4
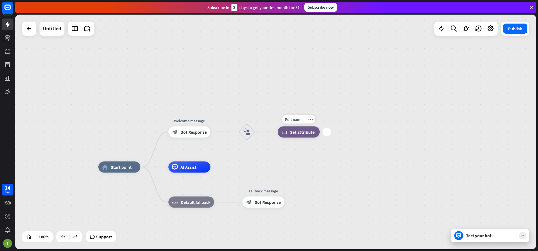
click at [329, 133] on div "plus" at bounding box center [327, 132] width 8 height 8
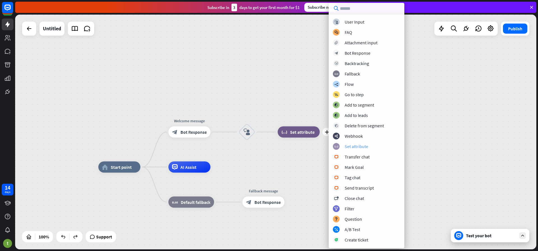
click at [352, 145] on div "Set attribute" at bounding box center [357, 147] width 24 height 6
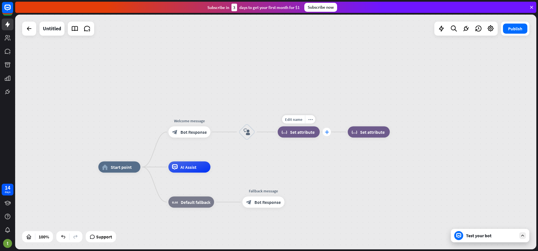
click at [324, 132] on div "plus" at bounding box center [327, 132] width 8 height 8
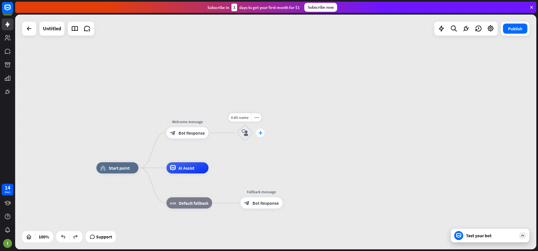
click at [261, 135] on div "plus" at bounding box center [260, 133] width 8 height 8
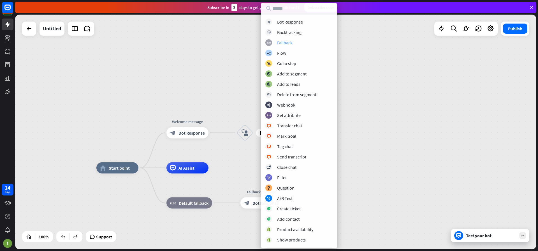
click at [285, 43] on div "Fallback" at bounding box center [284, 43] width 15 height 6
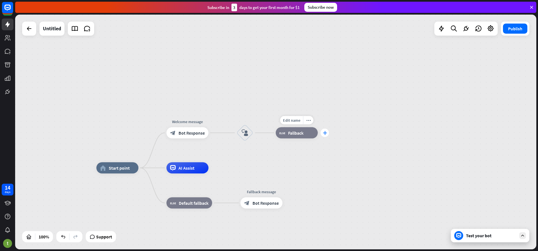
click at [327, 133] on icon "plus" at bounding box center [325, 133] width 4 height 4
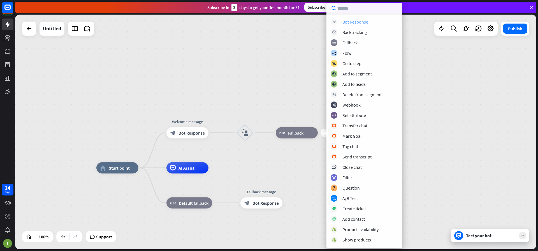
click at [359, 22] on div "Bot Response" at bounding box center [356, 22] width 26 height 6
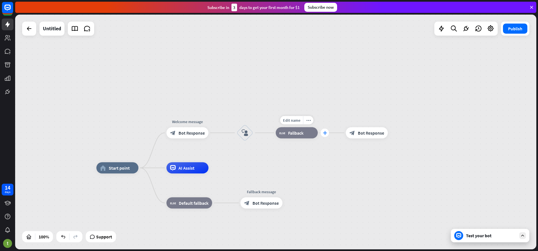
click at [324, 134] on icon "plus" at bounding box center [325, 133] width 4 height 4
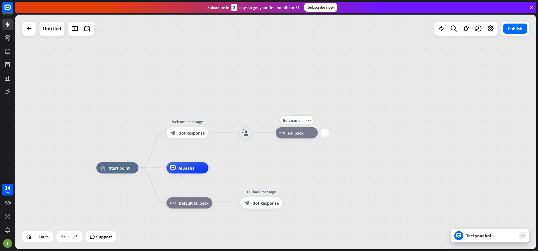
click at [323, 133] on icon "plus" at bounding box center [325, 133] width 4 height 4
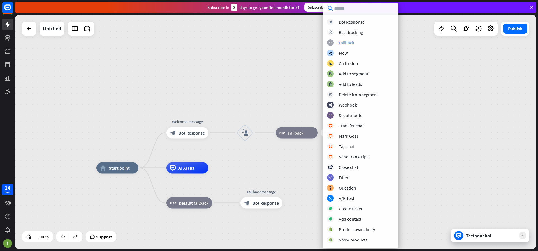
click at [355, 42] on div "block_fallback Fallback" at bounding box center [360, 42] width 67 height 7
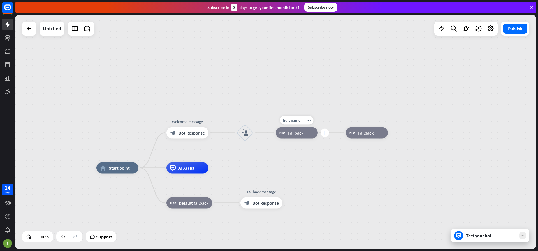
click at [323, 134] on icon "plus" at bounding box center [325, 133] width 4 height 4
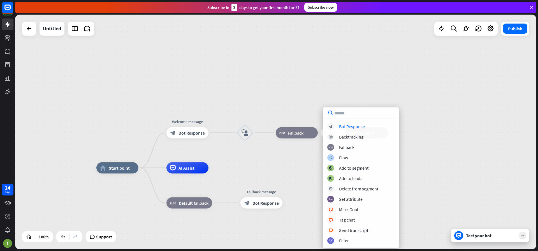
click at [309, 153] on div "home_2 Start point Welcome message block_bot_response Bot Response block_user_i…" at bounding box center [275, 132] width 521 height 235
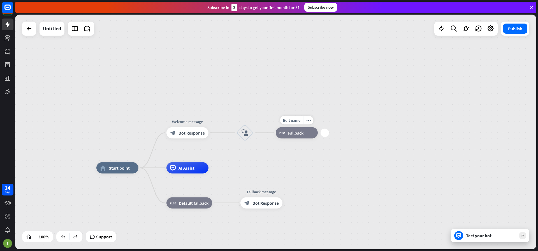
click at [323, 133] on div "plus" at bounding box center [325, 133] width 8 height 8
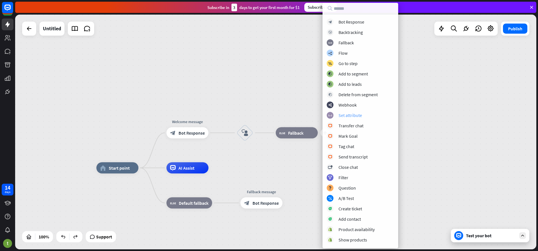
click at [352, 116] on div "Set attribute" at bounding box center [351, 115] width 24 height 6
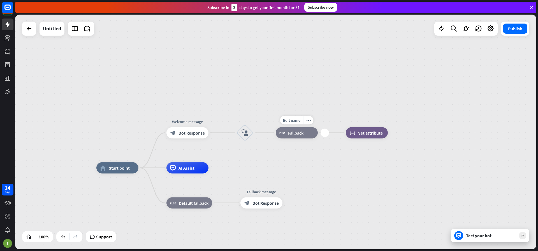
click at [326, 133] on icon "plus" at bounding box center [325, 133] width 4 height 4
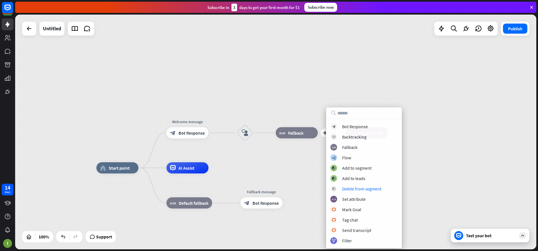
click at [308, 164] on div "home_2 Start point Welcome message block_bot_response Bot Response block_user_i…" at bounding box center [275, 132] width 521 height 235
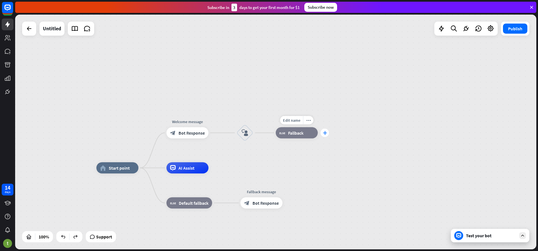
click at [325, 135] on icon "plus" at bounding box center [325, 133] width 4 height 4
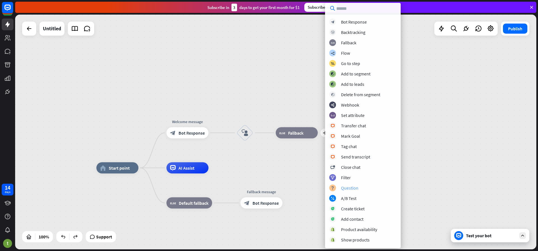
click at [352, 187] on div "Question" at bounding box center [349, 188] width 17 height 6
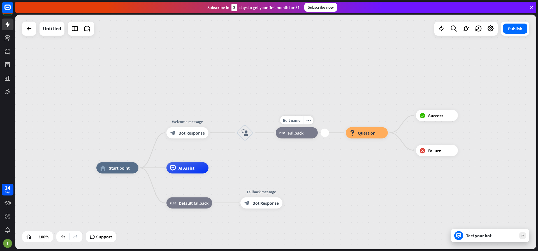
click at [324, 133] on icon "plus" at bounding box center [325, 133] width 4 height 4
